Goal: Find contact information: Find contact information

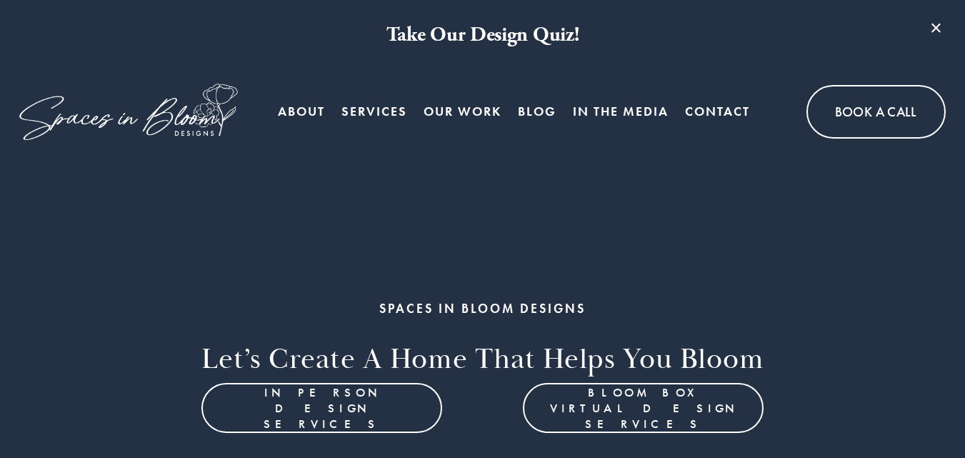
click at [703, 107] on link "Contact" at bounding box center [717, 111] width 65 height 29
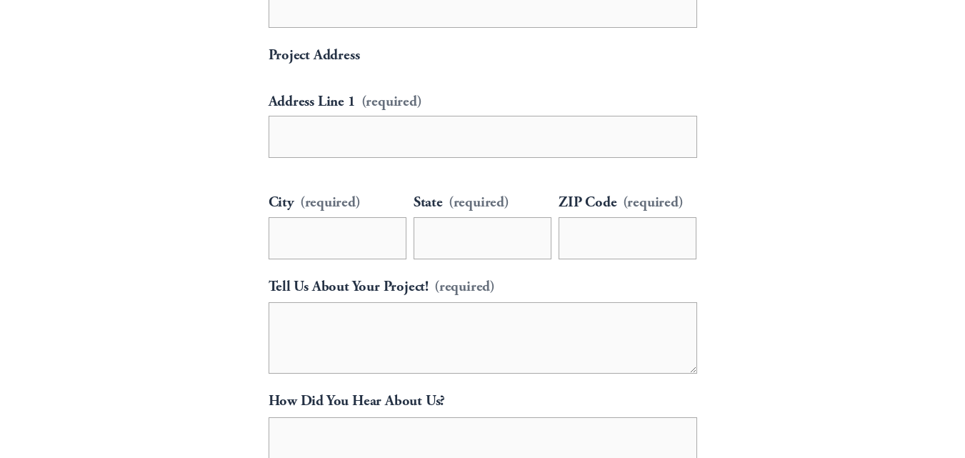
scroll to position [980, 0]
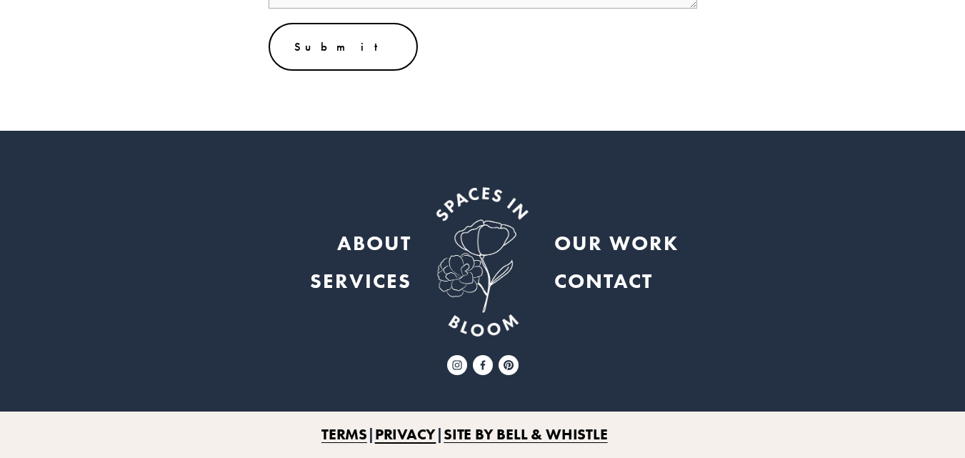
click at [608, 287] on strong "CONTACT" at bounding box center [603, 281] width 99 height 26
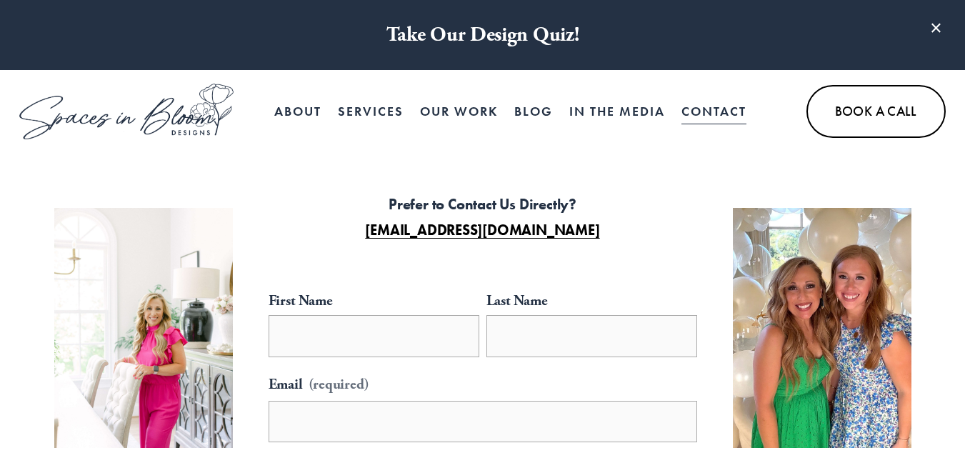
click at [92, 110] on link at bounding box center [126, 112] width 214 height 56
